Goal: Use online tool/utility: Utilize a website feature to perform a specific function

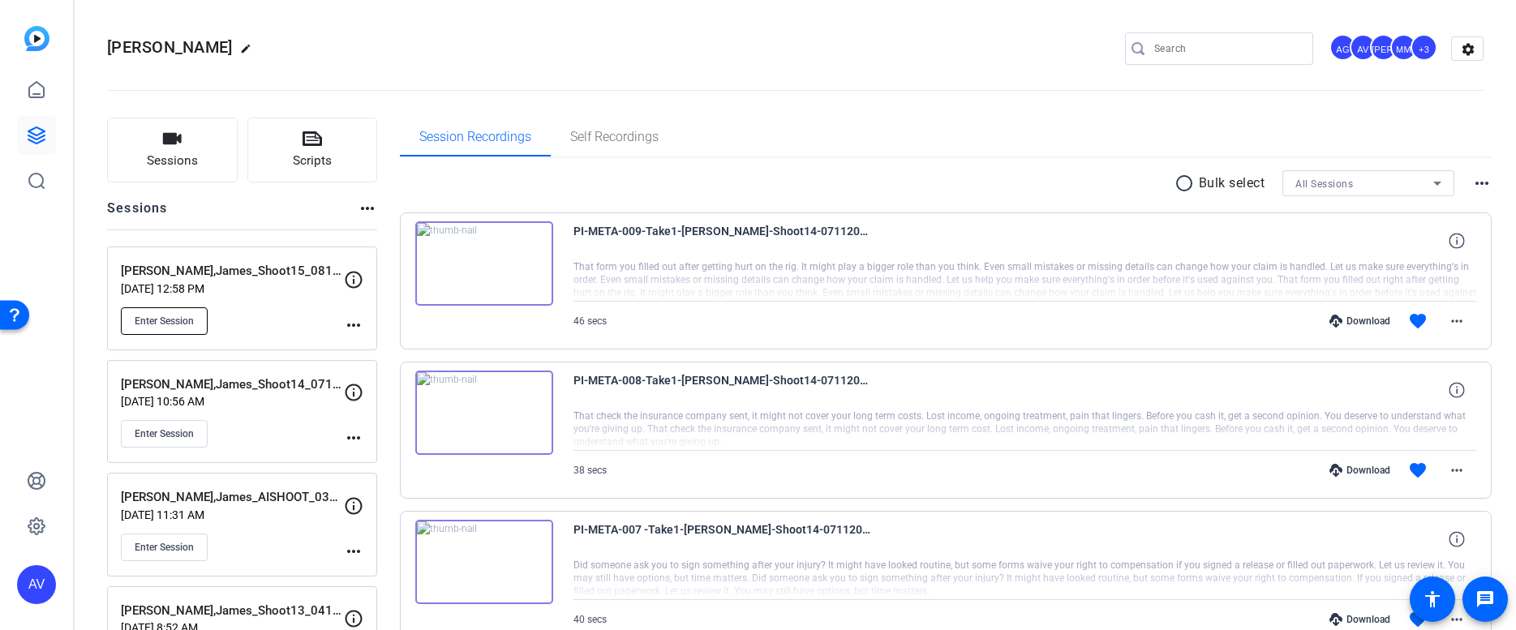
click at [179, 328] on button "Enter Session" at bounding box center [164, 321] width 87 height 28
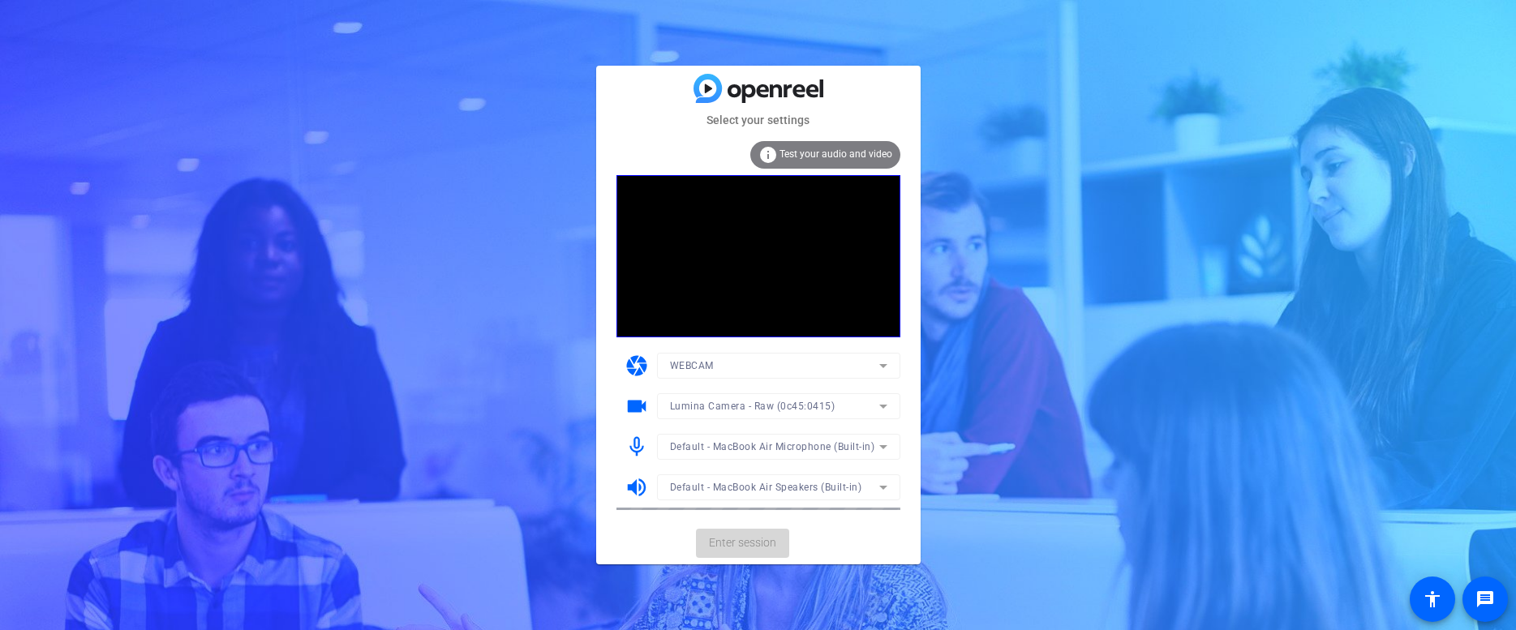
click at [756, 535] on mat-card-actions "Enter session" at bounding box center [758, 543] width 324 height 42
click at [715, 550] on span "Enter session" at bounding box center [742, 542] width 67 height 17
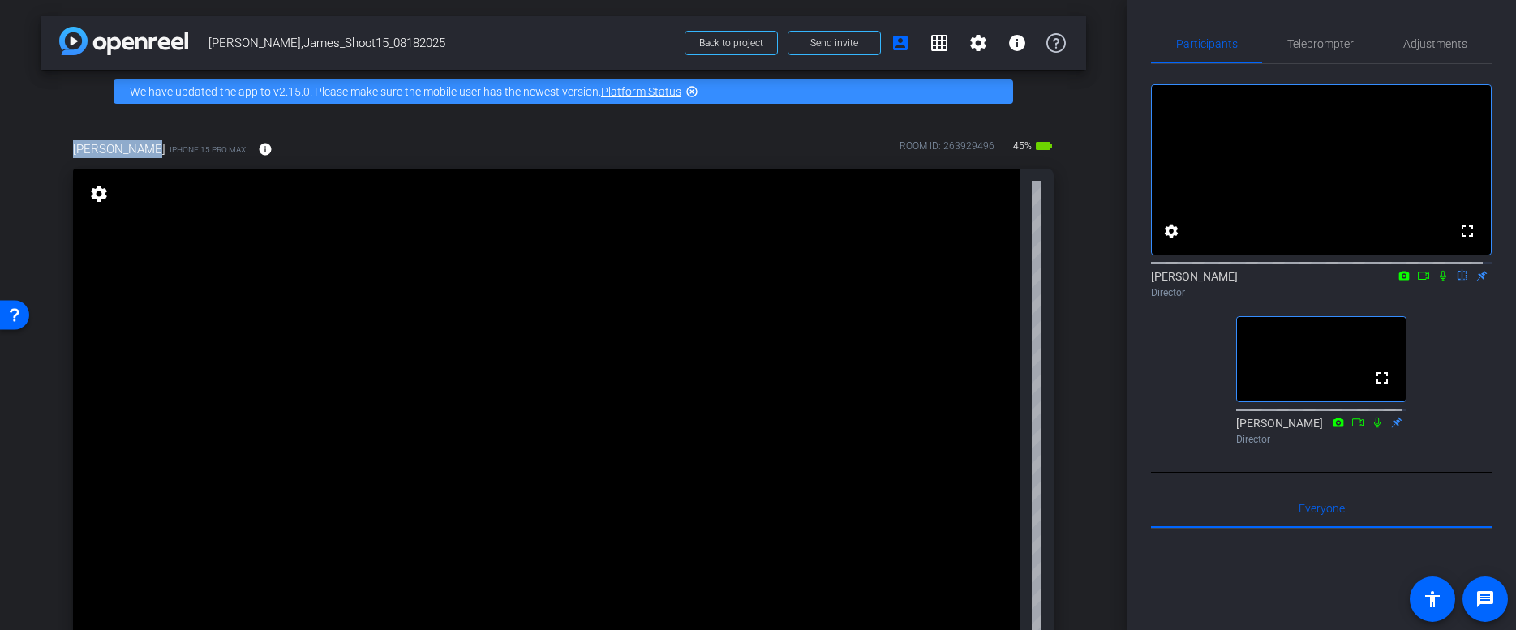
drag, startPoint x: 136, startPoint y: 147, endPoint x: 68, endPoint y: 154, distance: 68.5
click at [68, 154] on div "james perrin iPhone 15 Pro Max info ROOM ID: 263929496 45% battery_std fullscre…" at bounding box center [563, 429] width 1045 height 631
